Goal: Task Accomplishment & Management: Manage account settings

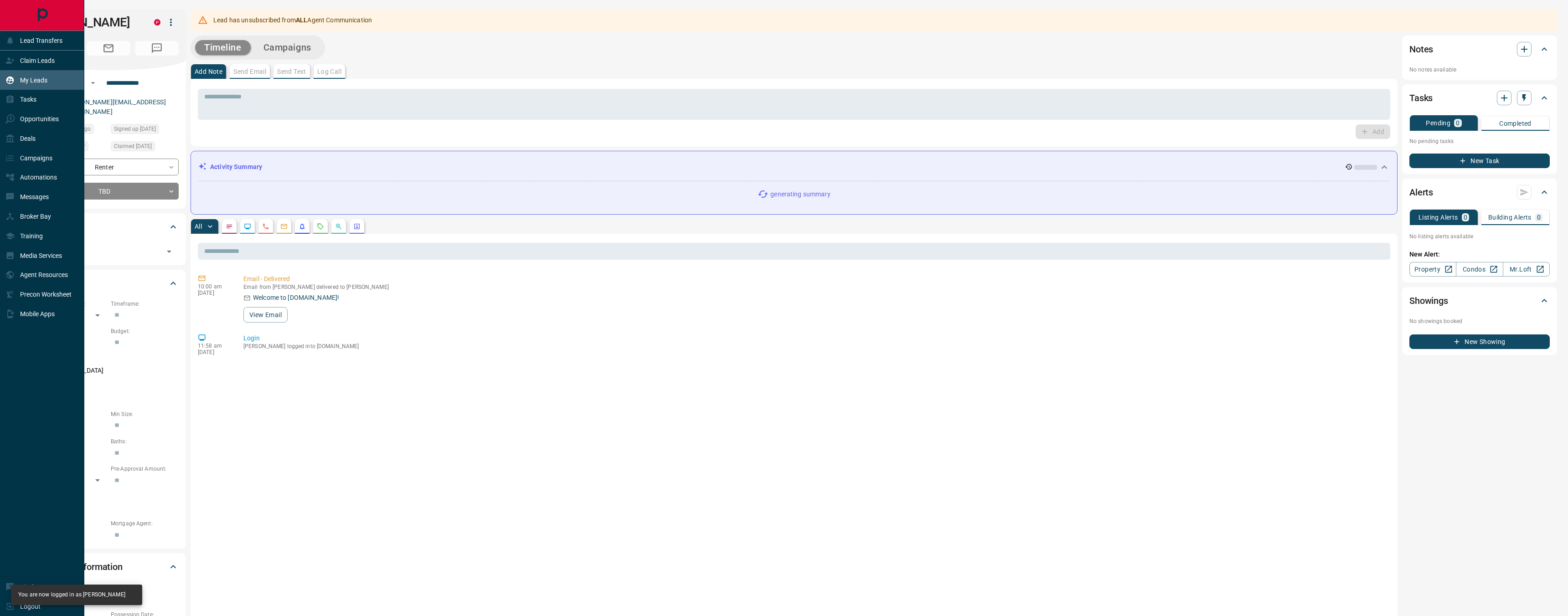
click at [37, 83] on p "My Leads" at bounding box center [34, 80] width 28 height 7
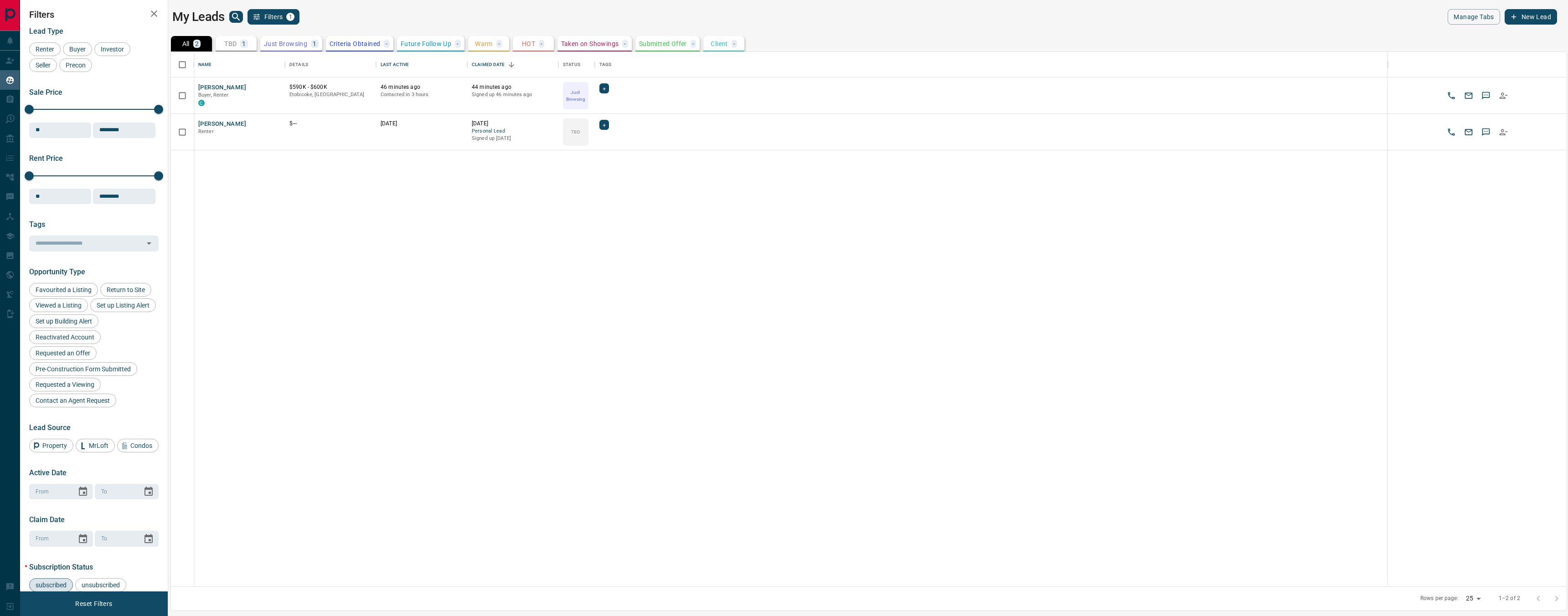
scroll to position [534, 1396]
click at [234, 88] on button "[PERSON_NAME]" at bounding box center [222, 88] width 48 height 9
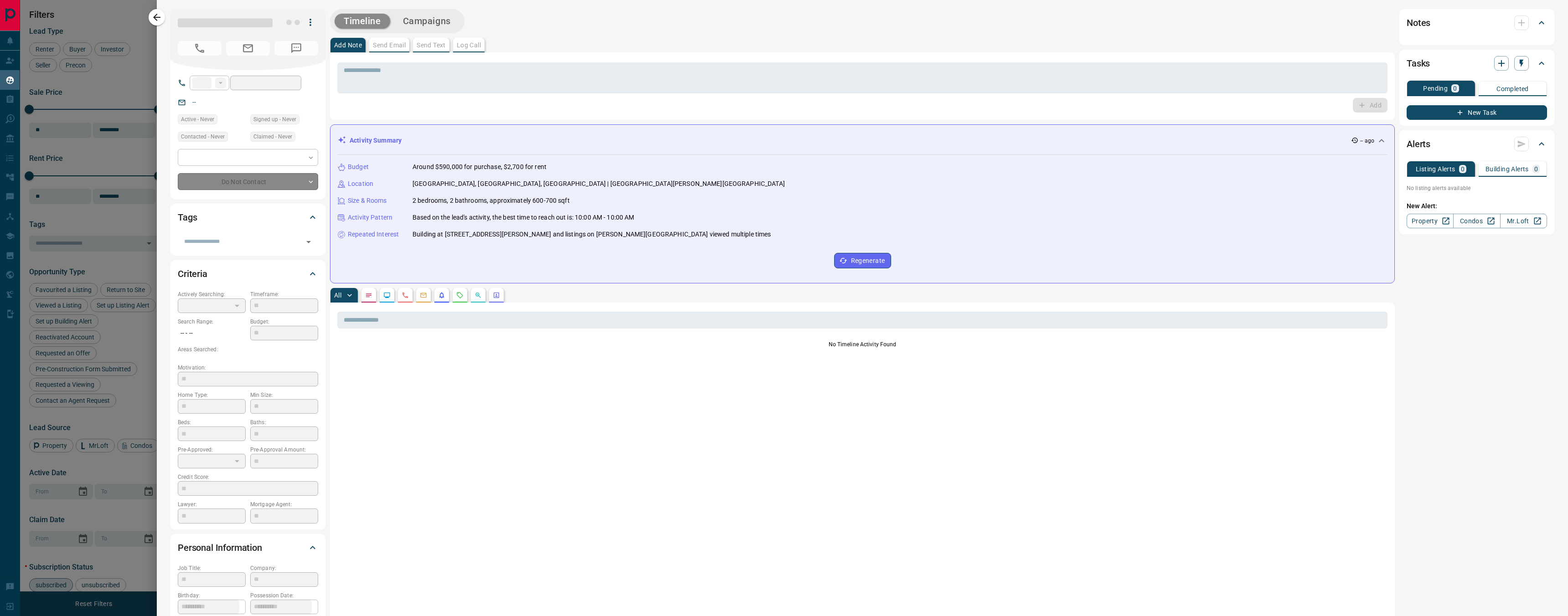
type input "**"
type input "**********"
type input "*"
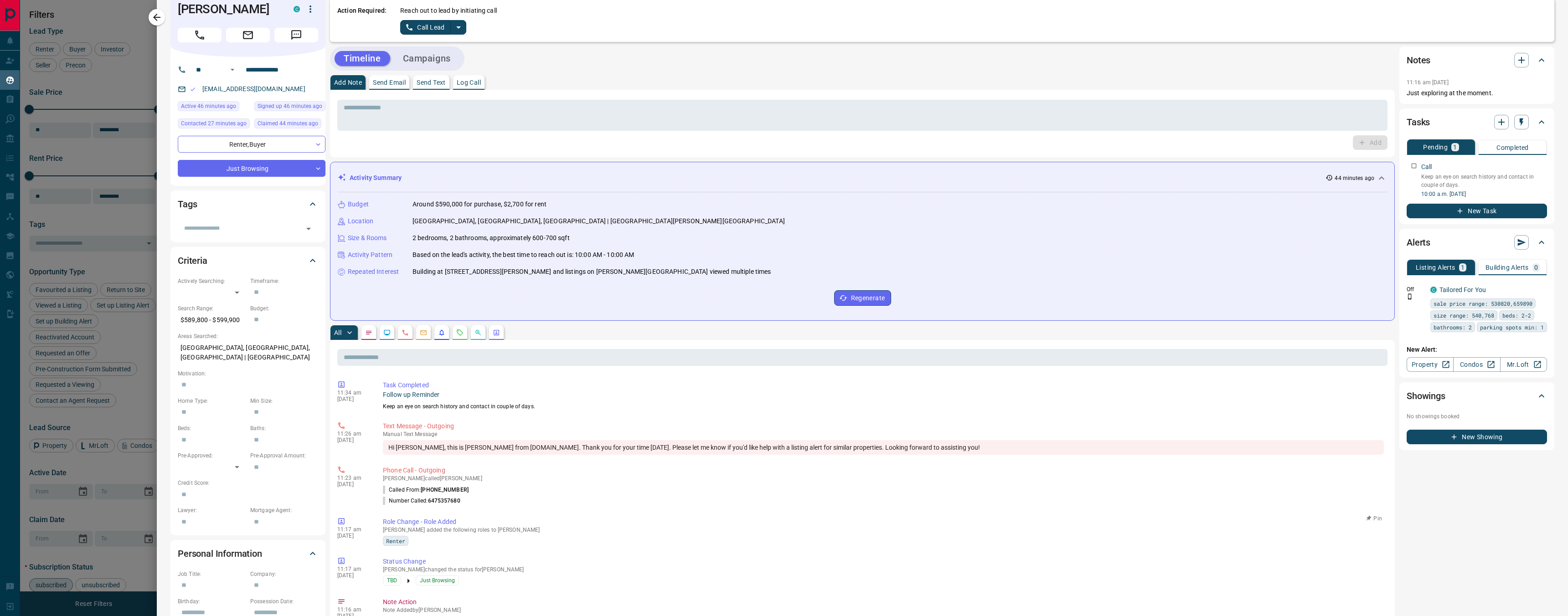
scroll to position [0, 0]
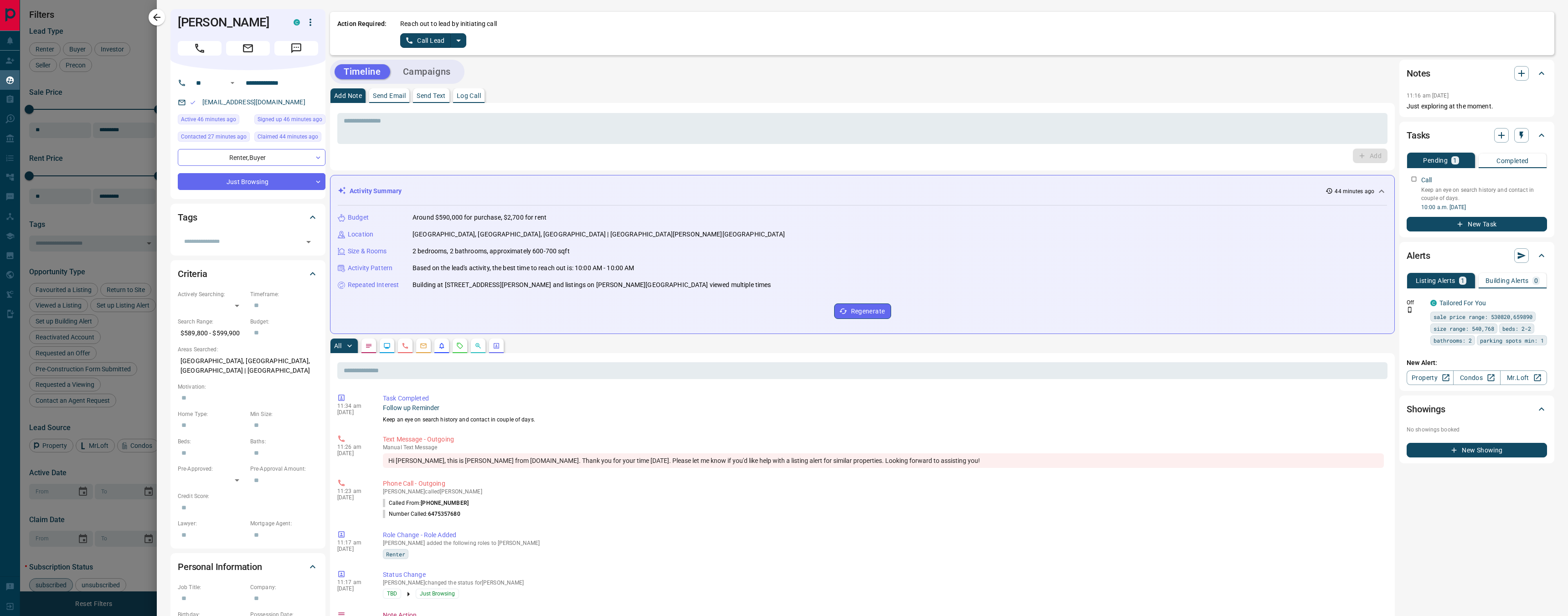
click at [111, 79] on div at bounding box center [784, 308] width 1568 height 616
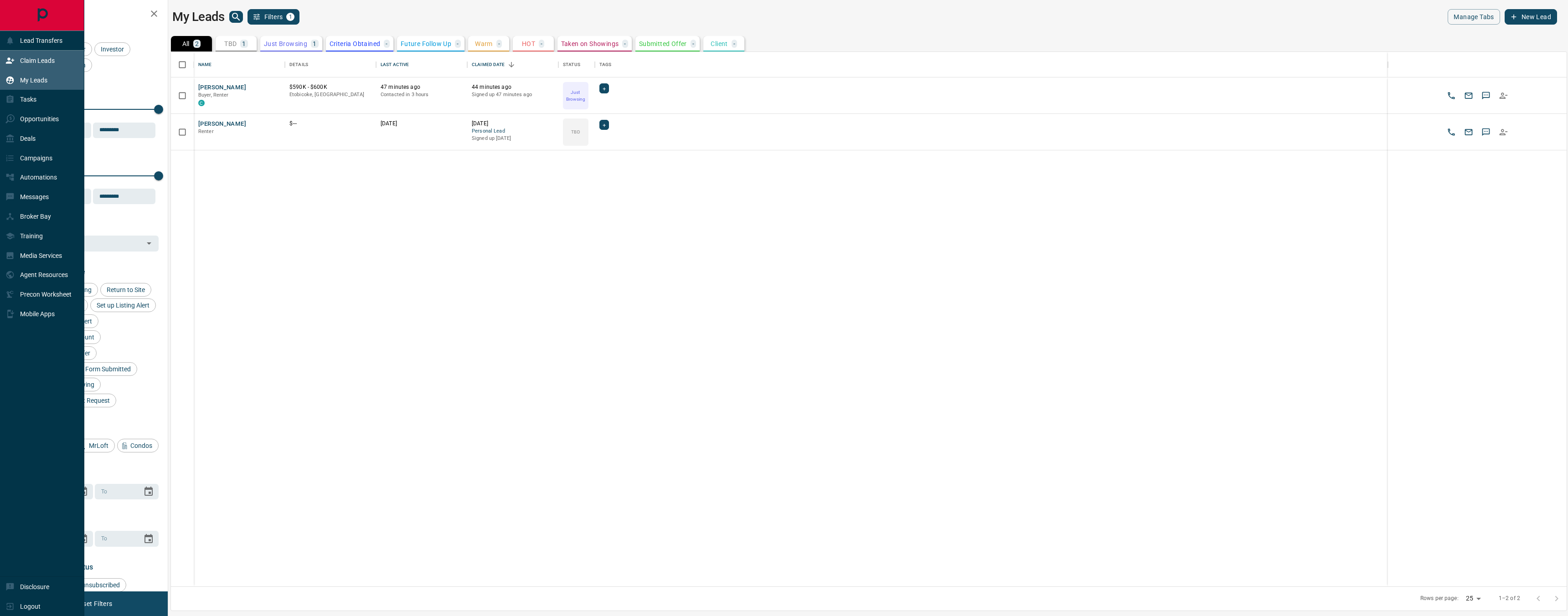
click at [4, 60] on div "Claim Leads" at bounding box center [42, 61] width 85 height 19
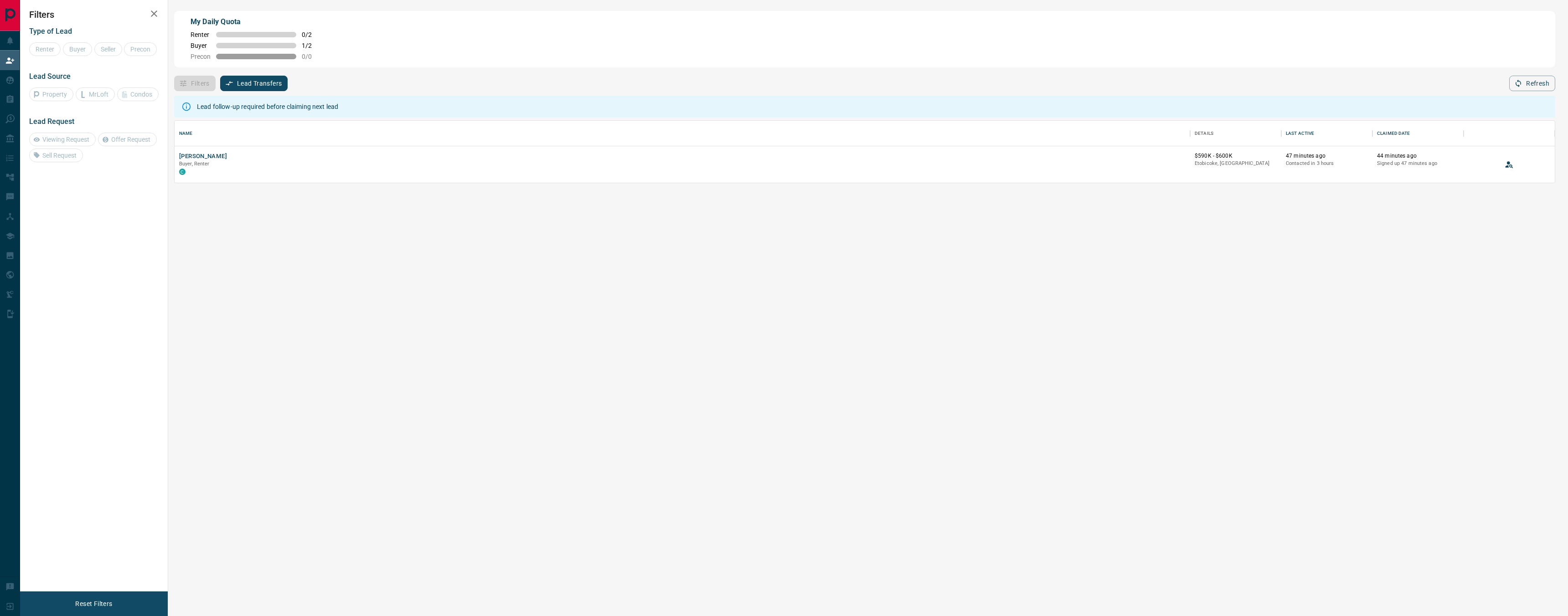
scroll to position [62, 1381]
click at [188, 106] on icon at bounding box center [186, 106] width 10 height 10
click at [240, 106] on div "Lead follow-up required before claiming next lead" at bounding box center [267, 107] width 142 height 16
click at [1176, 156] on icon "Open in New Tab" at bounding box center [1180, 156] width 7 height 7
click at [291, 156] on div "[PERSON_NAME], Renter C" at bounding box center [682, 164] width 1006 height 25
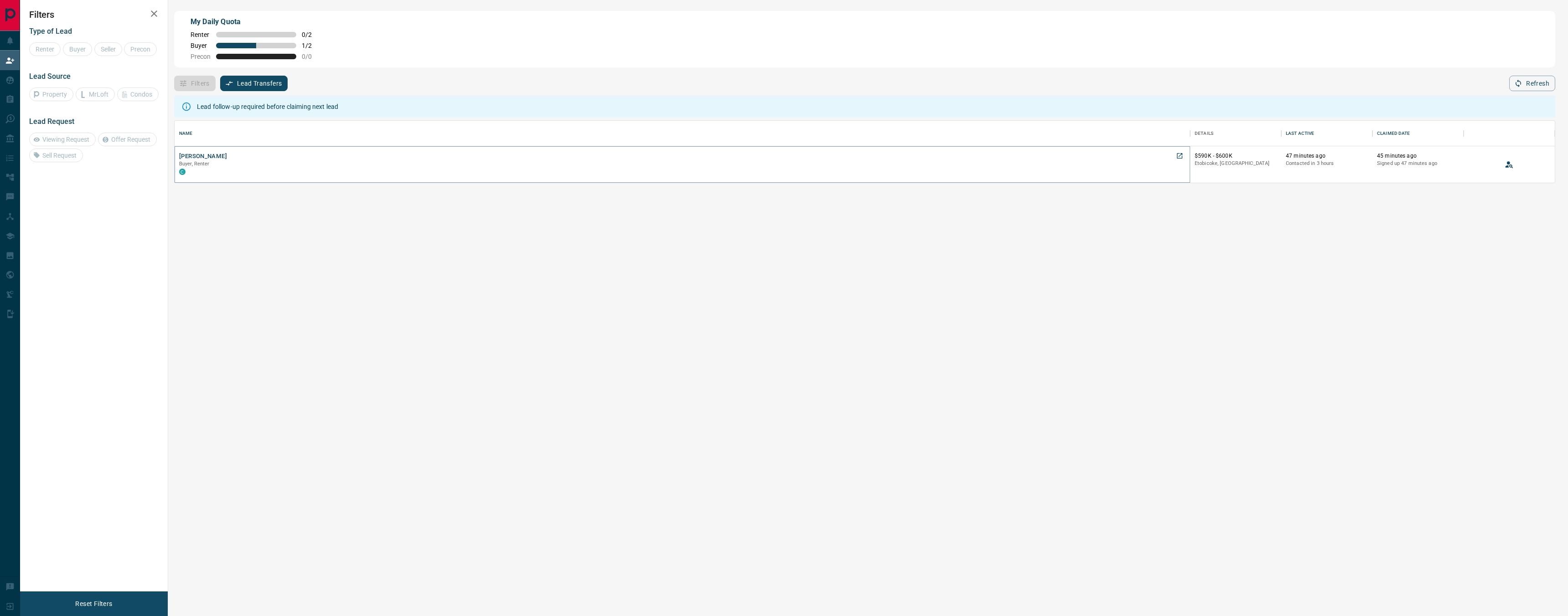
click at [205, 156] on button "[PERSON_NAME]" at bounding box center [203, 156] width 48 height 9
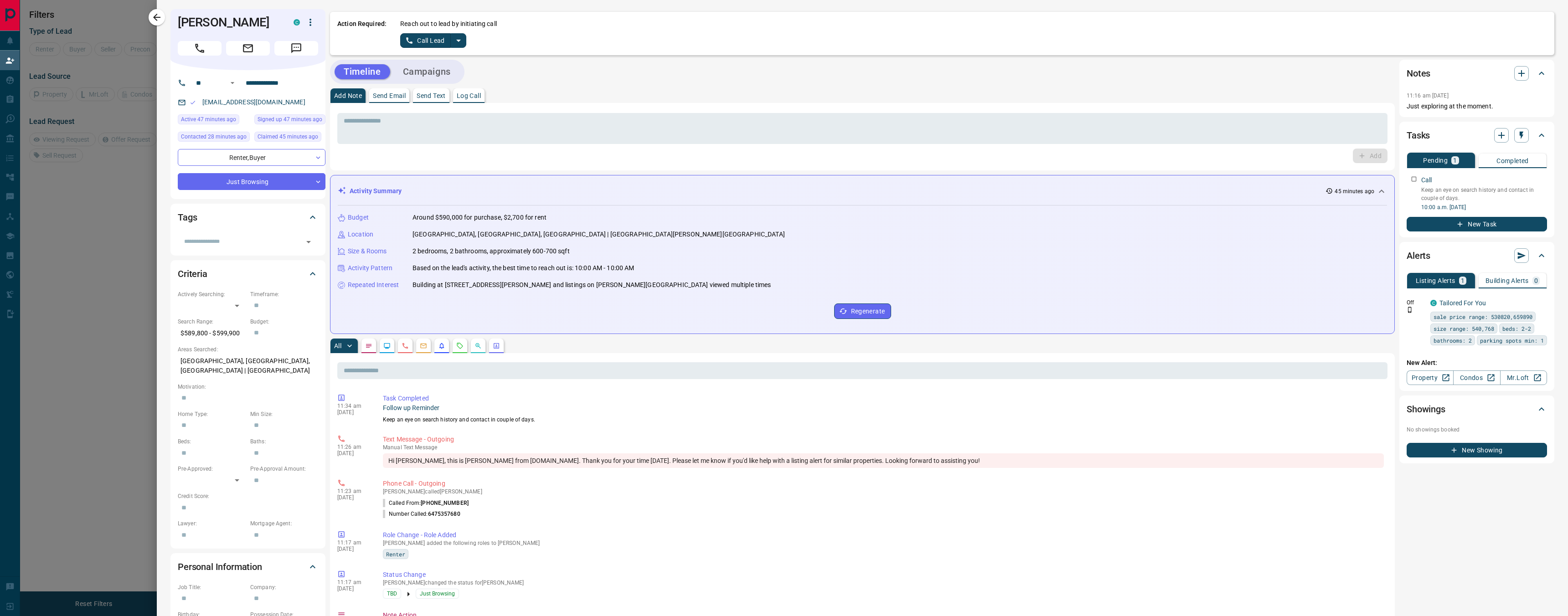
click at [461, 46] on button "split button" at bounding box center [458, 40] width 16 height 14
click at [452, 70] on li "Log Manual Call" at bounding box center [433, 72] width 55 height 13
click at [448, 39] on button "Log Manual Call" at bounding box center [431, 40] width 60 height 14
click at [410, 35] on button "Yes" at bounding box center [410, 40] width 18 height 14
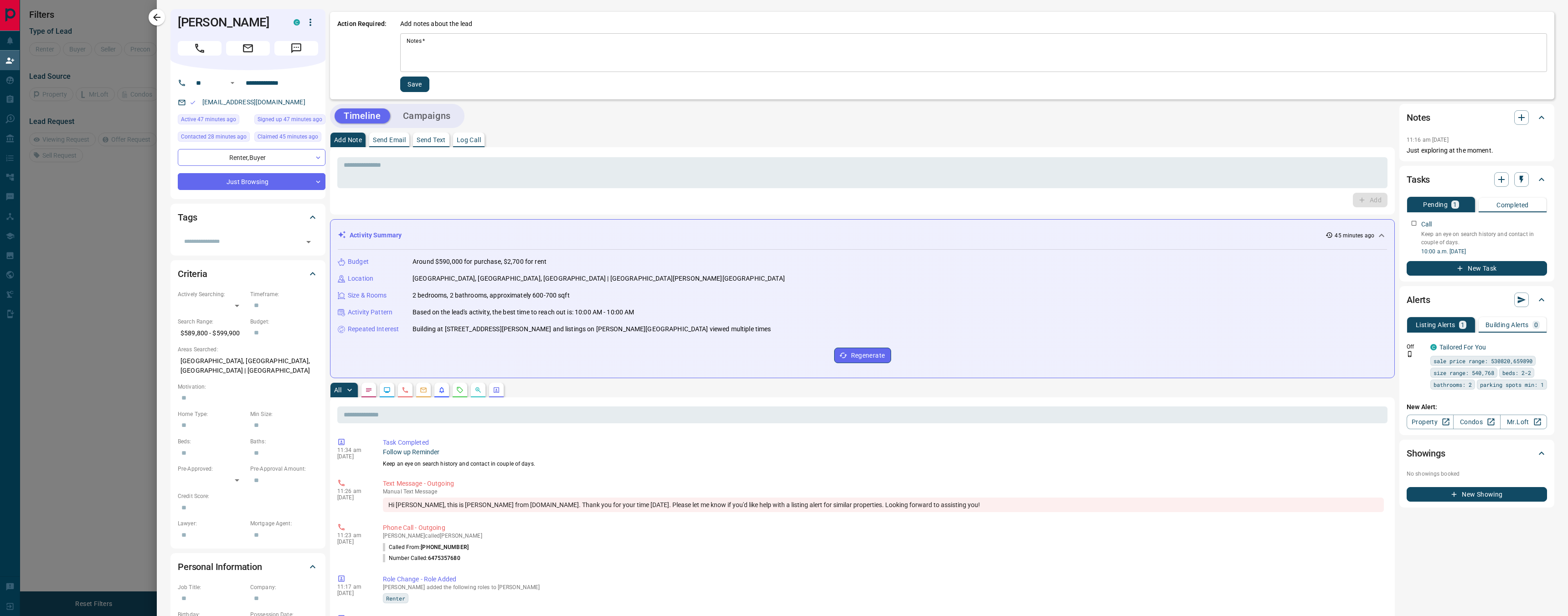
click at [442, 50] on textarea "Notes   *" at bounding box center [973, 52] width 1134 height 31
drag, startPoint x: 1495, startPoint y: 151, endPoint x: 1403, endPoint y: 153, distance: 92.0
click at [1403, 153] on div "Notes 11:16 am [DATE] Just exploring at the moment." at bounding box center [1477, 132] width 155 height 58
copy p "Just exploring at the moment."
click at [630, 70] on div "* Notes   *" at bounding box center [974, 52] width 1147 height 39
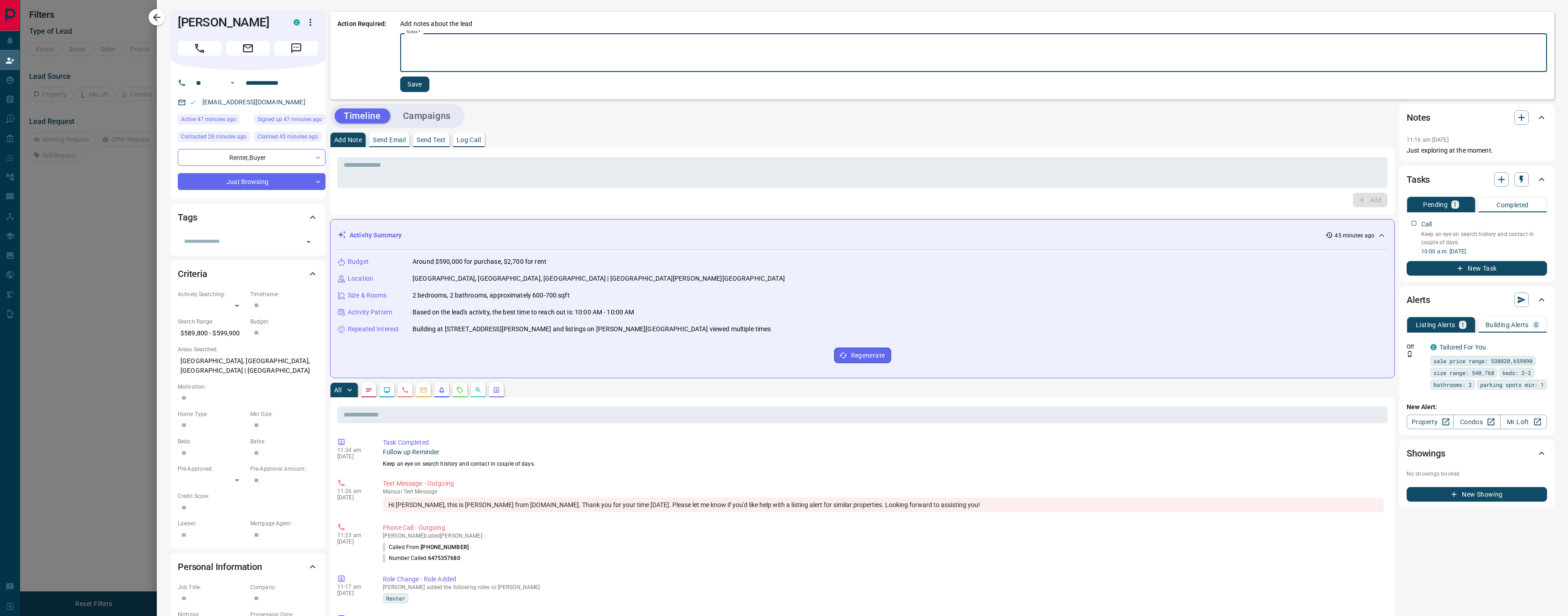
paste textarea "**********"
type textarea "**********"
click at [415, 91] on button "Save" at bounding box center [413, 84] width 29 height 16
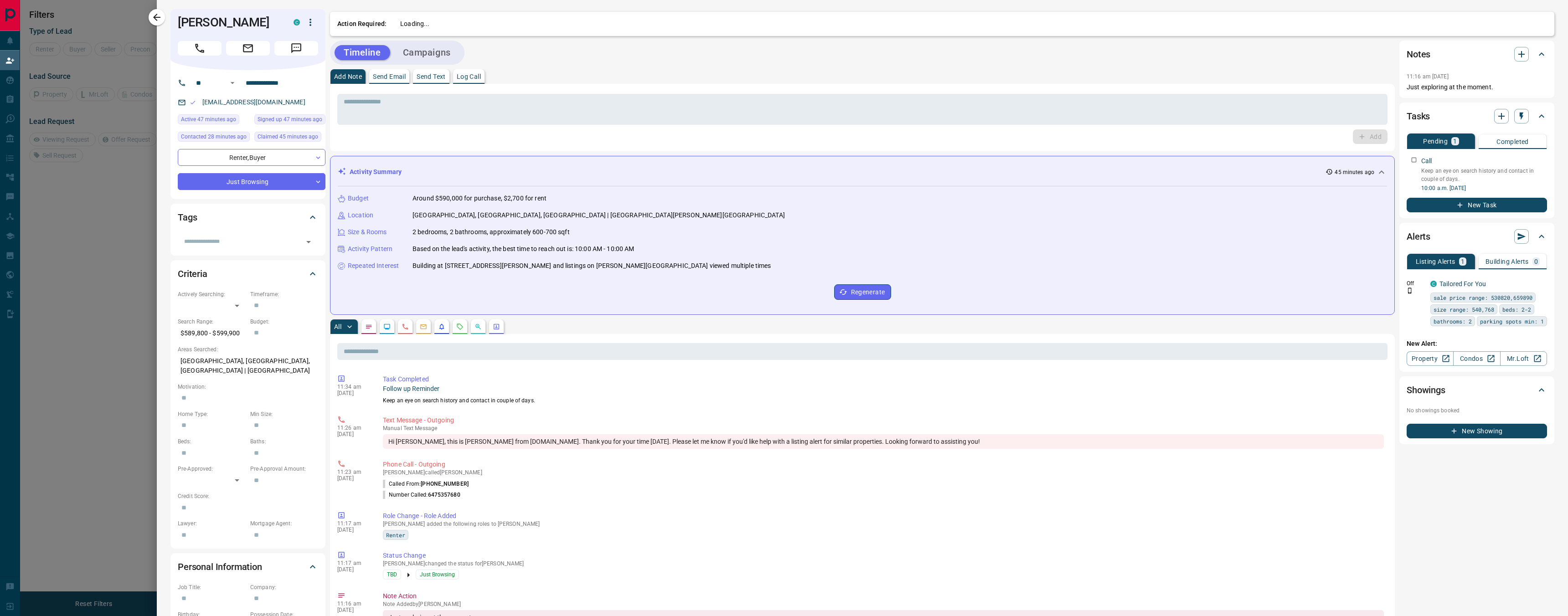
click at [418, 82] on button "Send Text" at bounding box center [431, 76] width 37 height 14
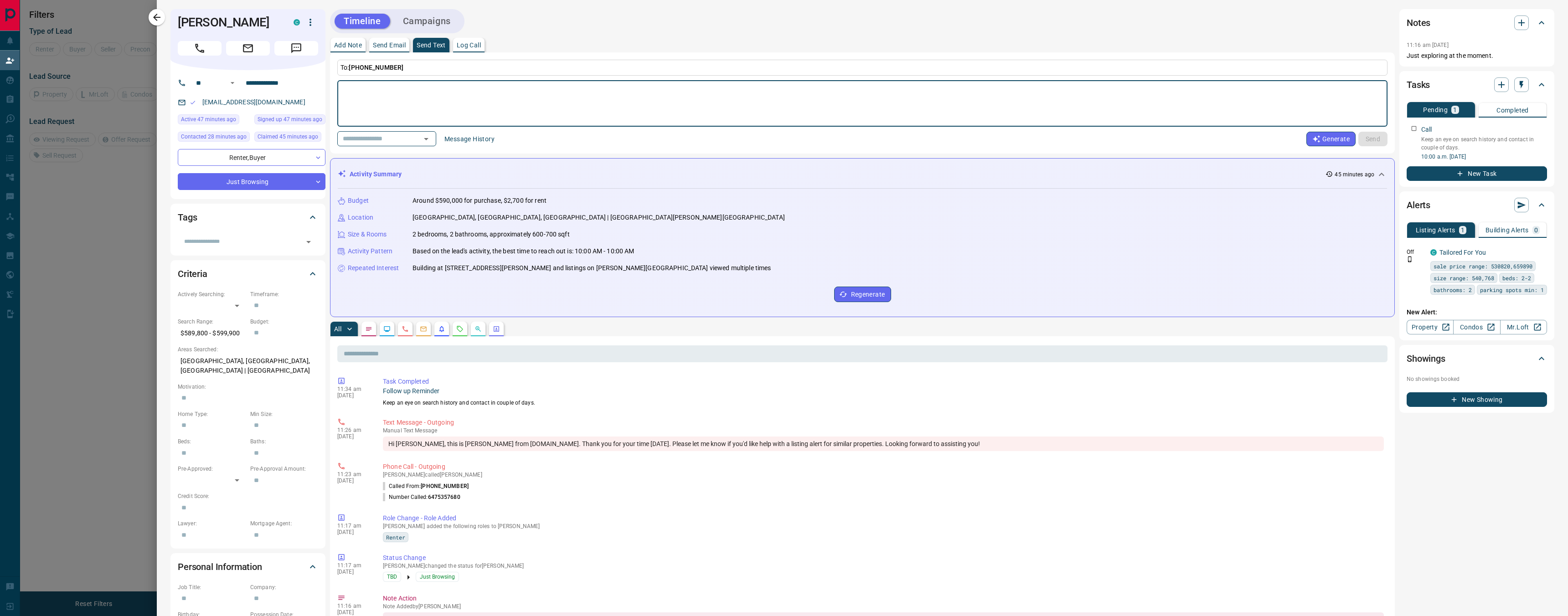
click at [340, 76] on div "To: [PHONE_NUMBER] * ​ ​ Message History Generate Send" at bounding box center [863, 103] width 1051 height 87
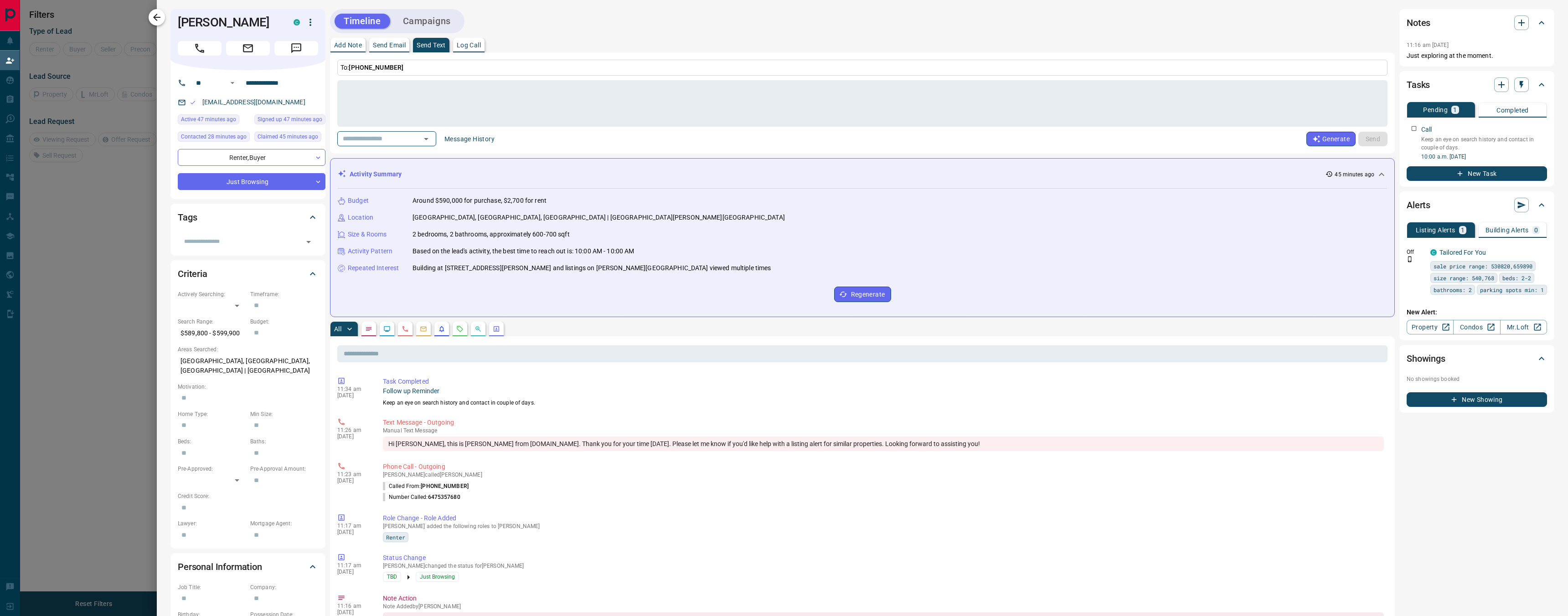
click at [151, 18] on icon "button" at bounding box center [157, 17] width 11 height 11
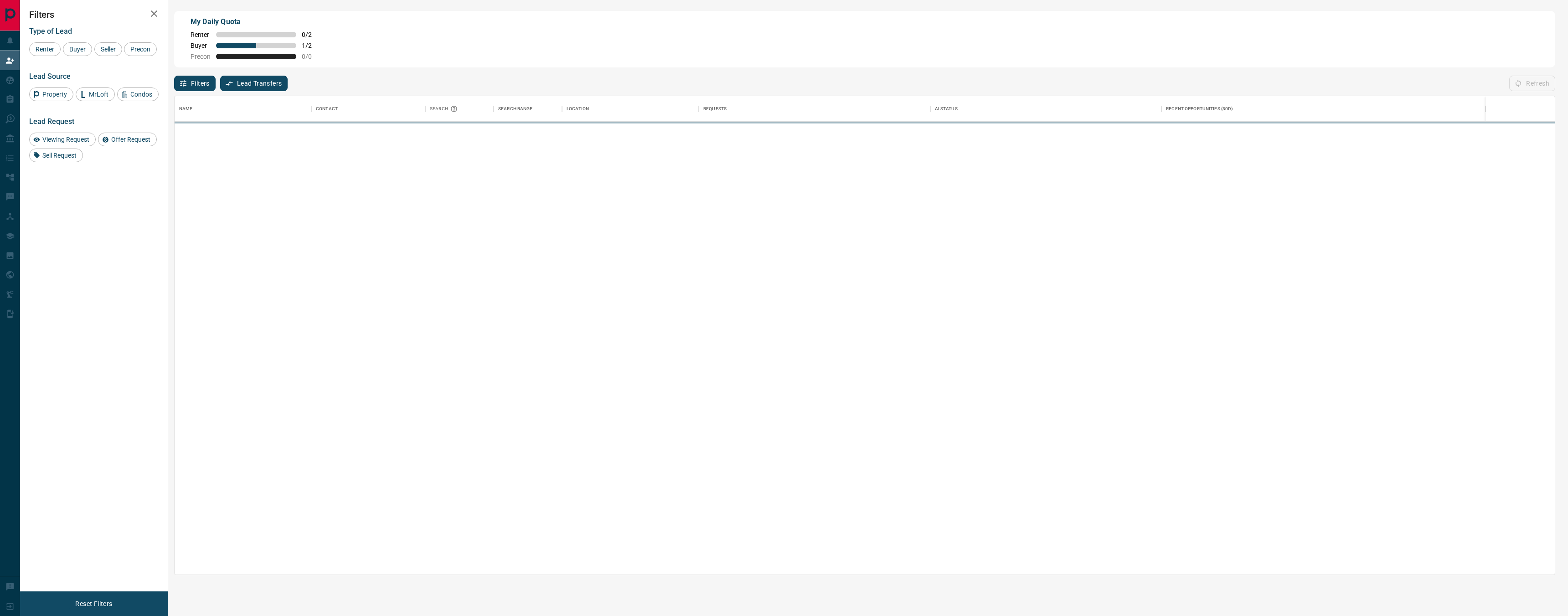
scroll to position [478, 1381]
